Goal: Find contact information: Find contact information

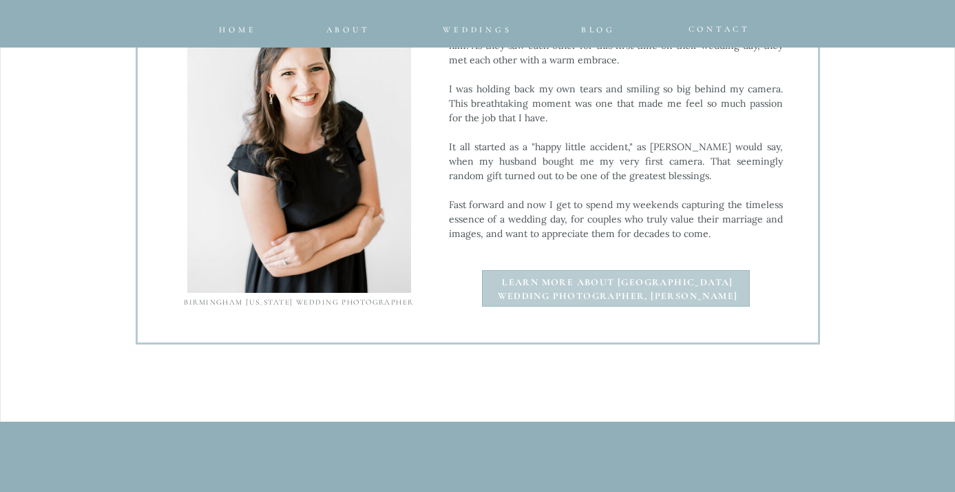
scroll to position [1790, 0]
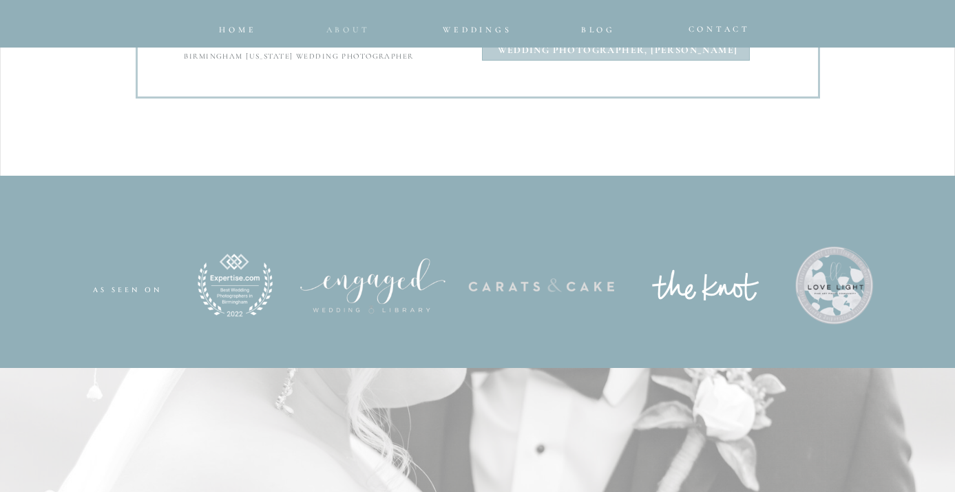
click at [351, 28] on nav "about" at bounding box center [345, 26] width 39 height 8
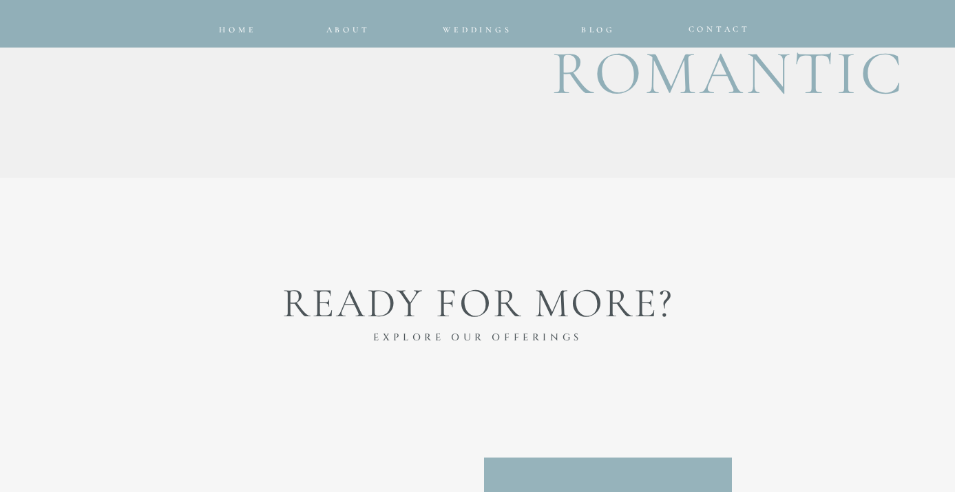
scroll to position [3442, 0]
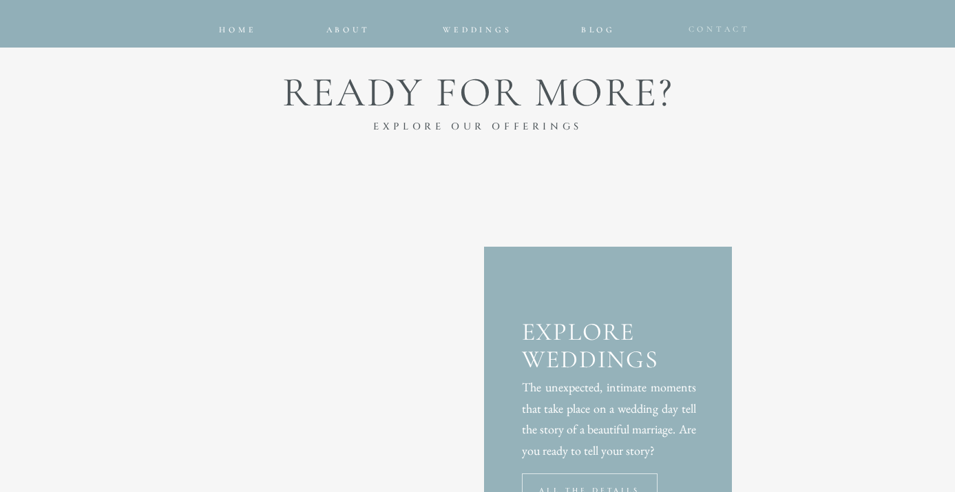
click at [704, 30] on span "CONTACT" at bounding box center [719, 29] width 63 height 10
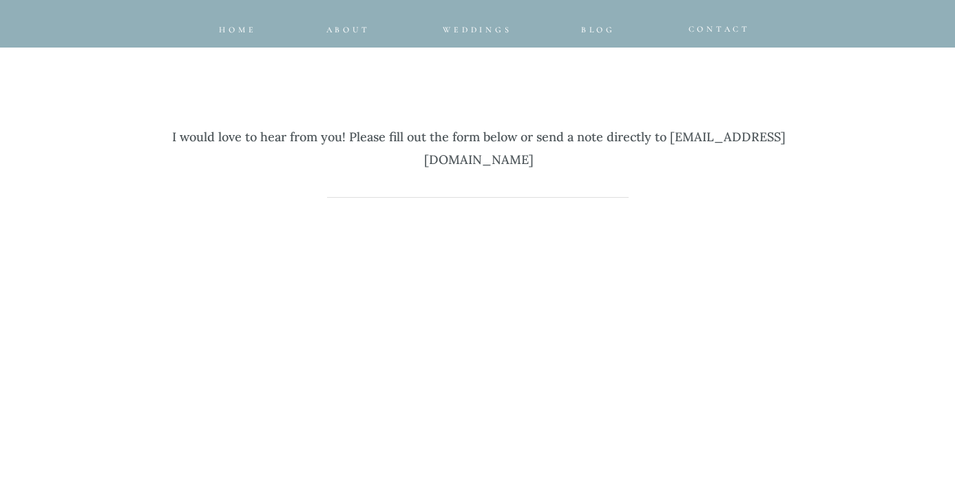
scroll to position [551, 0]
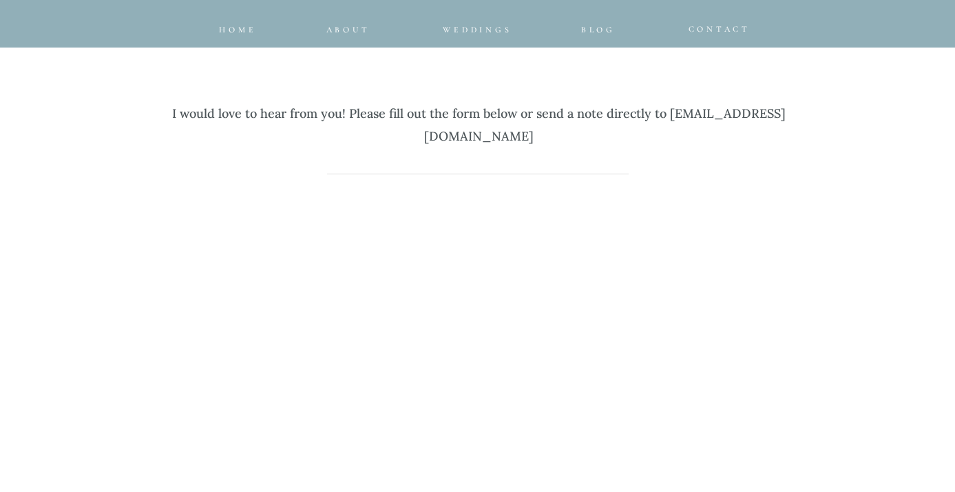
drag, startPoint x: 590, startPoint y: 136, endPoint x: 303, endPoint y: 134, distance: 287.1
click at [303, 134] on p "I would love to hear from you! Please fill out the form below or send a note di…" at bounding box center [479, 116] width 640 height 70
copy p "[EMAIL_ADDRESS][DOMAIN_NAME]"
